Goal: Submit feedback/report problem: Submit feedback/report problem

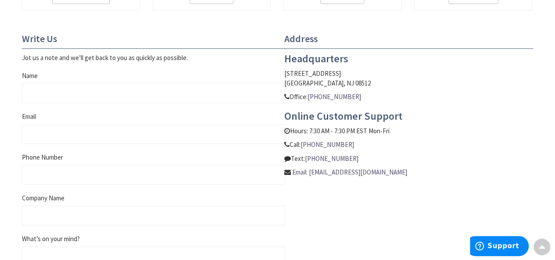
scroll to position [307, 0]
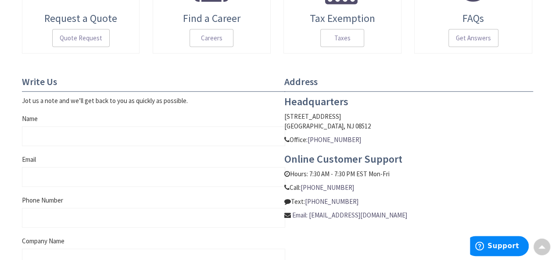
click at [78, 116] on div "Name" at bounding box center [153, 130] width 263 height 32
drag, startPoint x: 85, startPoint y: 137, endPoint x: 86, endPoint y: 143, distance: 5.7
click at [85, 139] on input "Name" at bounding box center [153, 136] width 263 height 20
type input "[PERSON_NAME]"
type input "[EMAIL_ADDRESS][DOMAIN_NAME]"
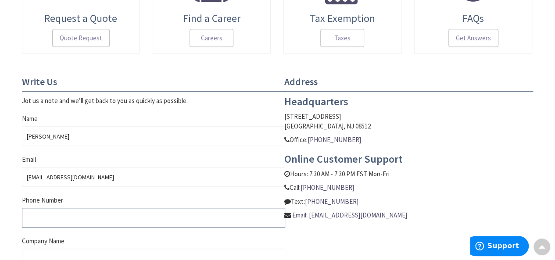
type input "8438729314"
type input "hrdealerfinancing"
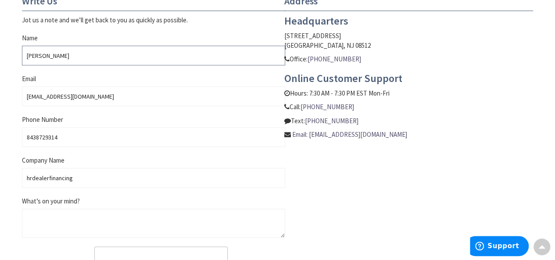
scroll to position [482, 0]
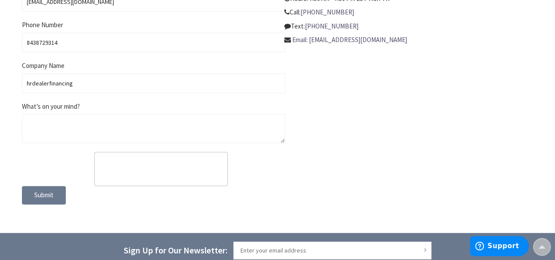
drag, startPoint x: 57, startPoint y: 105, endPoint x: 45, endPoint y: 133, distance: 30.2
click at [56, 108] on span "What’s on your mind?" at bounding box center [51, 106] width 58 height 8
click at [56, 114] on textarea "What’s on your mind?" at bounding box center [153, 128] width 263 height 29
click at [47, 133] on textarea "What’s on your mind?" at bounding box center [153, 128] width 263 height 29
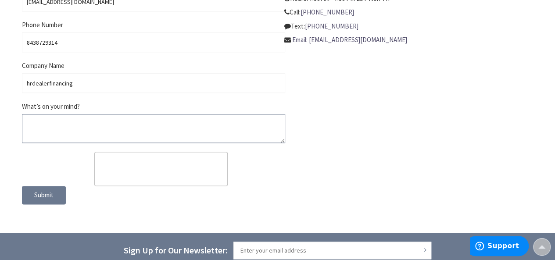
paste textarea "Loremi DOL si ame consecte adipiscin elitsed (doei’te inci ut lab etdo) Magn al…"
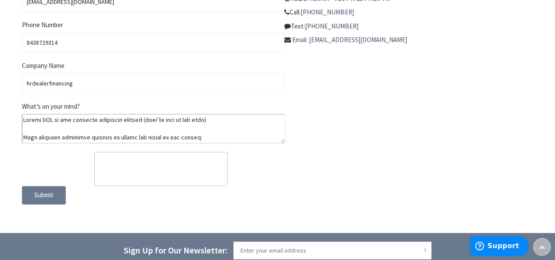
scroll to position [235, 0]
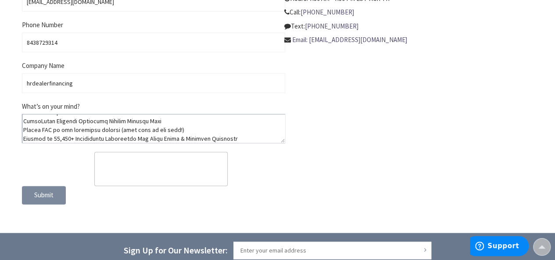
type textarea "Loremi DOL si ame consecte adipiscin elitsed (doei’te inci ut lab etdo) Magn al…"
click at [50, 190] on button "Submit" at bounding box center [44, 195] width 44 height 18
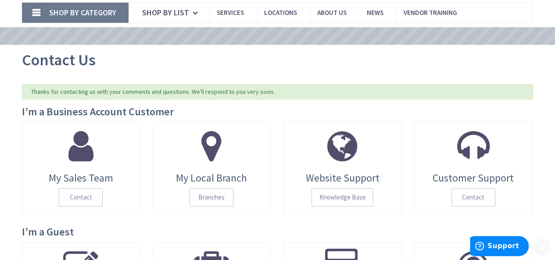
scroll to position [88, 0]
